Goal: Task Accomplishment & Management: Use online tool/utility

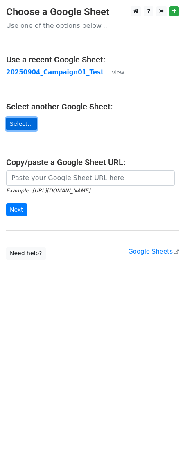
click at [20, 122] on link "Select..." at bounding box center [21, 124] width 31 height 13
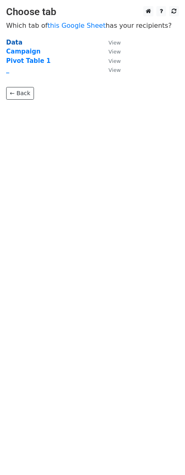
click at [14, 43] on strong "Data" at bounding box center [14, 42] width 16 height 7
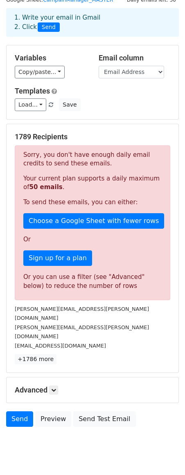
scroll to position [35, 0]
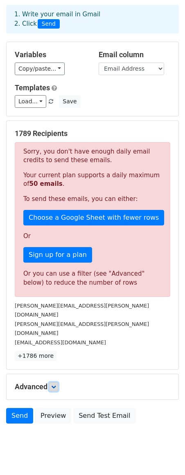
click at [54, 384] on icon at bounding box center [53, 386] width 5 height 5
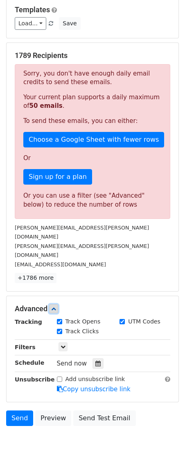
scroll to position [115, 0]
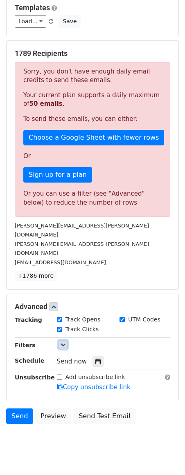
click at [63, 342] on icon at bounding box center [62, 344] width 5 height 5
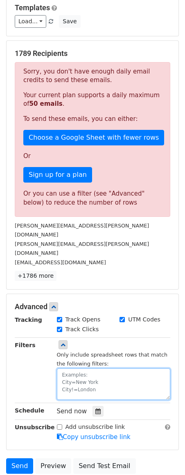
click at [69, 368] on textarea at bounding box center [114, 383] width 114 height 31
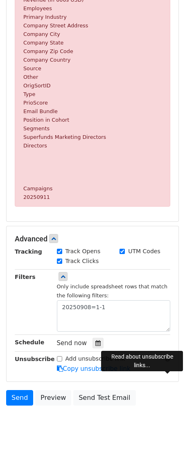
scroll to position [450, 0]
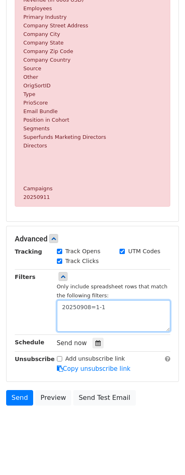
click at [88, 321] on textarea "20250908=1-1" at bounding box center [114, 315] width 114 height 31
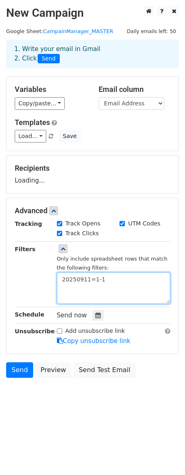
type textarea "20250911=1-1"
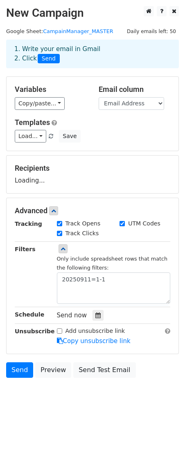
click at [35, 263] on div "Filters" at bounding box center [30, 274] width 42 height 59
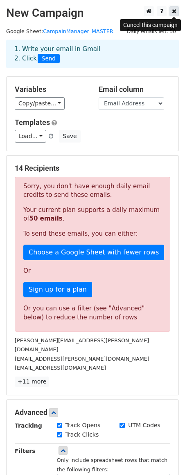
click at [174, 12] on icon at bounding box center [173, 11] width 4 height 6
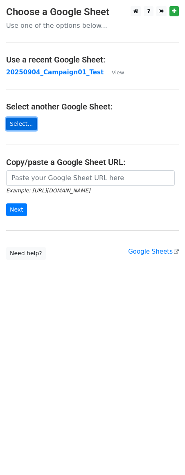
click at [18, 124] on link "Select..." at bounding box center [21, 124] width 31 height 13
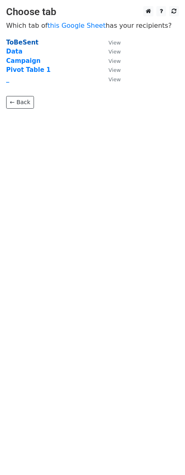
click at [20, 42] on strong "ToBeSent" at bounding box center [22, 42] width 32 height 7
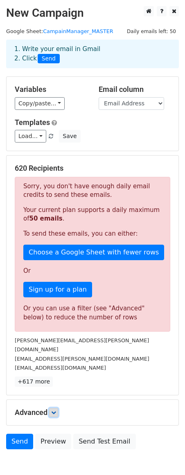
click at [54, 410] on icon at bounding box center [53, 412] width 5 height 5
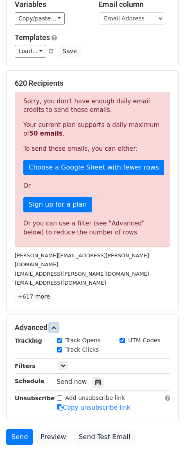
scroll to position [115, 0]
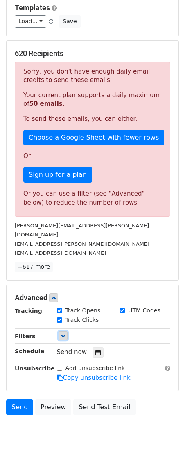
click at [62, 333] on icon at bounding box center [62, 335] width 5 height 5
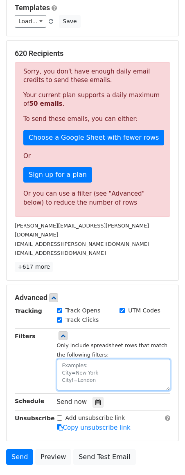
click at [84, 359] on textarea at bounding box center [114, 374] width 114 height 31
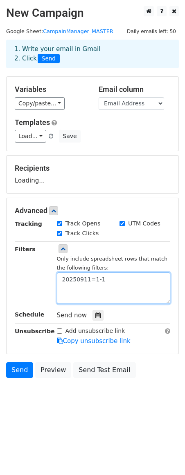
type textarea "20250911=1-1"
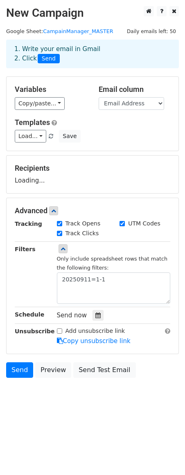
click at [36, 287] on div "Filters" at bounding box center [30, 274] width 42 height 59
